Goal: Task Accomplishment & Management: Manage account settings

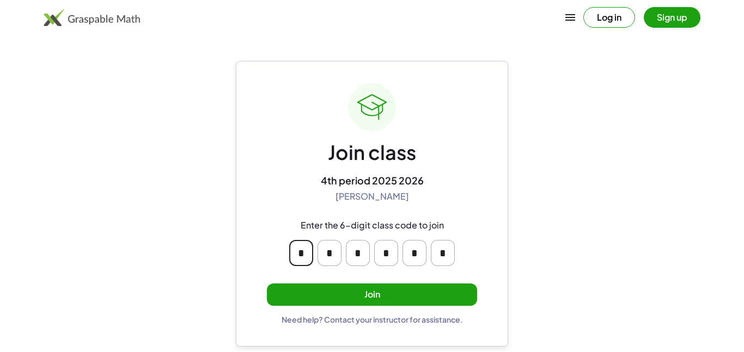
click at [304, 255] on input "*" at bounding box center [301, 253] width 24 height 26
click at [471, 220] on div "Enter the 6-digit class code to join * * * * * *" at bounding box center [371, 243] width 209 height 64
click at [410, 295] on button "Join" at bounding box center [372, 295] width 210 height 22
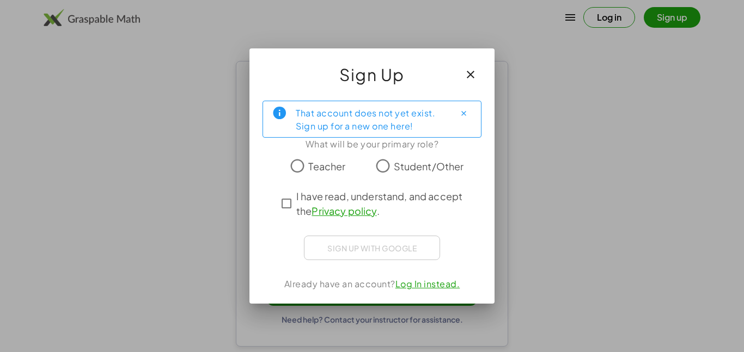
click at [468, 71] on icon "button" at bounding box center [470, 74] width 13 height 13
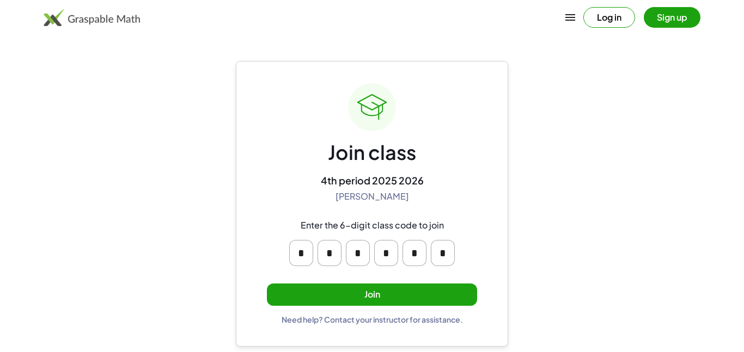
click at [453, 296] on button "Join" at bounding box center [372, 295] width 210 height 22
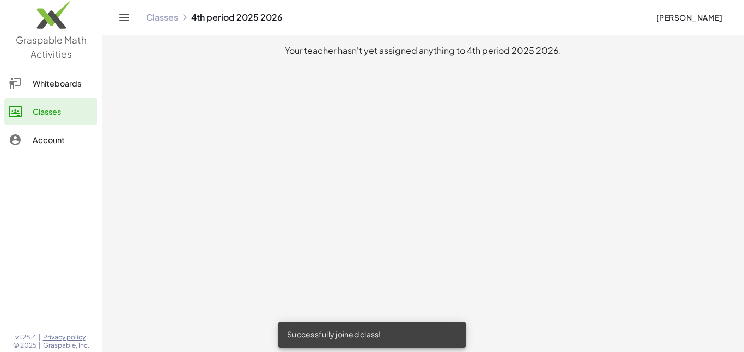
click at [699, 13] on span "[PERSON_NAME]" at bounding box center [689, 18] width 66 height 10
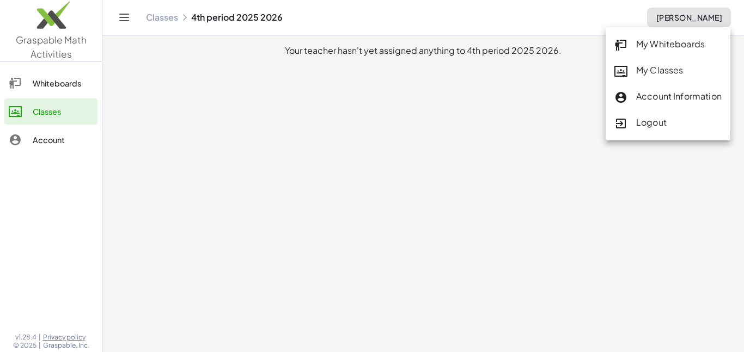
click at [699, 13] on span "[PERSON_NAME]" at bounding box center [689, 18] width 66 height 10
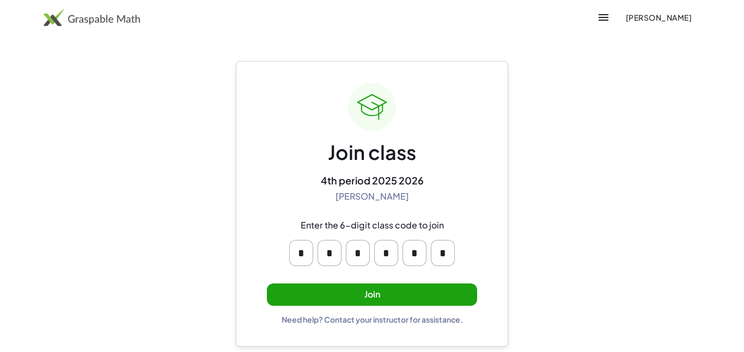
click at [645, 27] on button "[PERSON_NAME]" at bounding box center [658, 18] width 84 height 20
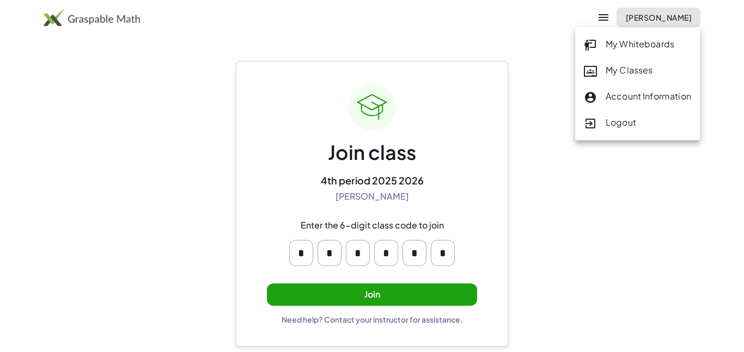
click at [637, 70] on div "My Classes" at bounding box center [637, 71] width 107 height 14
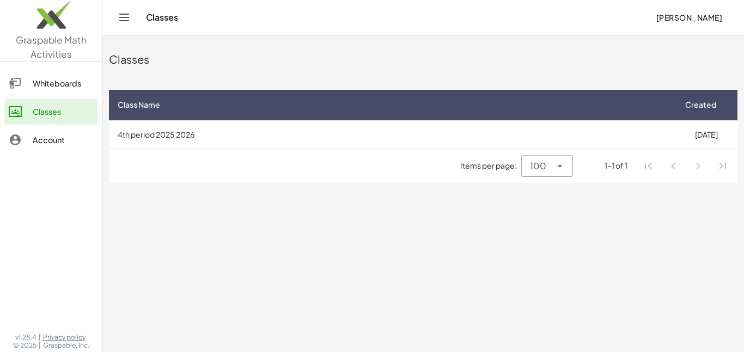
click at [155, 149] on hr at bounding box center [423, 149] width 628 height 1
click at [152, 143] on td "4th period 2025 2026" at bounding box center [392, 134] width 566 height 28
